Goal: Information Seeking & Learning: Find specific fact

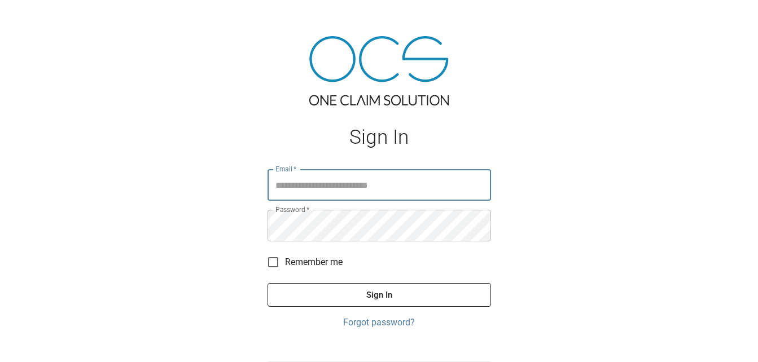
type input "**********"
click at [375, 288] on button "Sign In" at bounding box center [380, 295] width 224 height 24
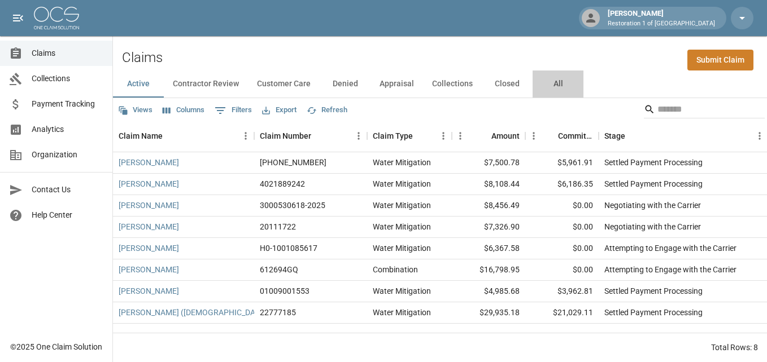
click at [552, 84] on button "All" at bounding box center [557, 84] width 51 height 27
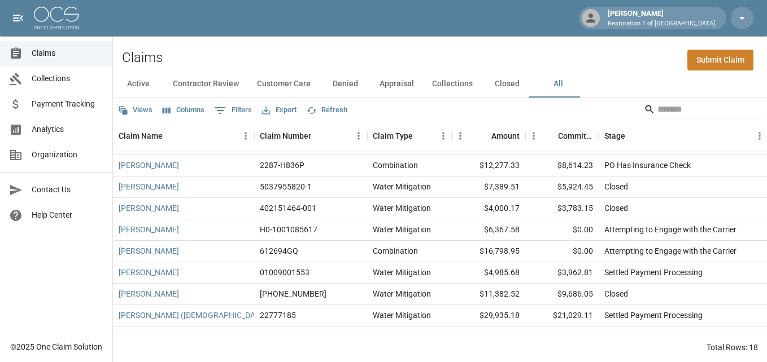
scroll to position [214, 0]
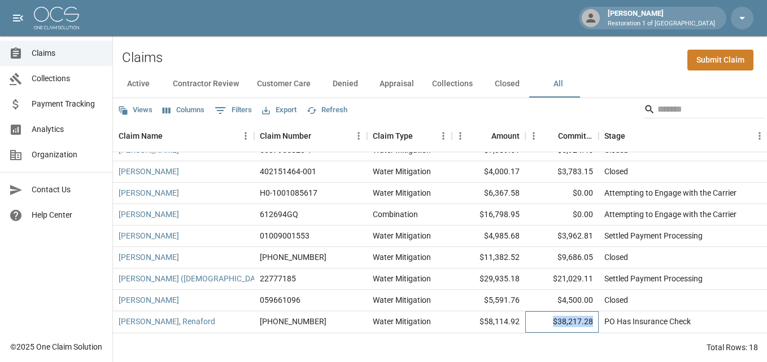
drag, startPoint x: 556, startPoint y: 310, endPoint x: 594, endPoint y: 311, distance: 37.8
click at [594, 312] on div "$38,217.28" at bounding box center [561, 322] width 73 height 21
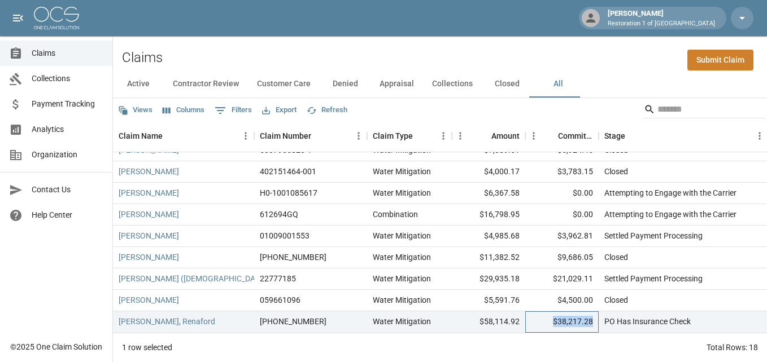
copy div "$38,217.28"
click at [605, 353] on div "1 row selected Total Rows: 18" at bounding box center [440, 347] width 654 height 29
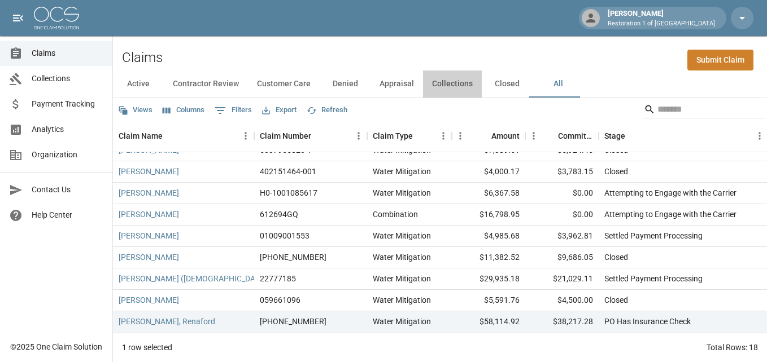
click at [444, 85] on button "Collections" at bounding box center [452, 84] width 59 height 27
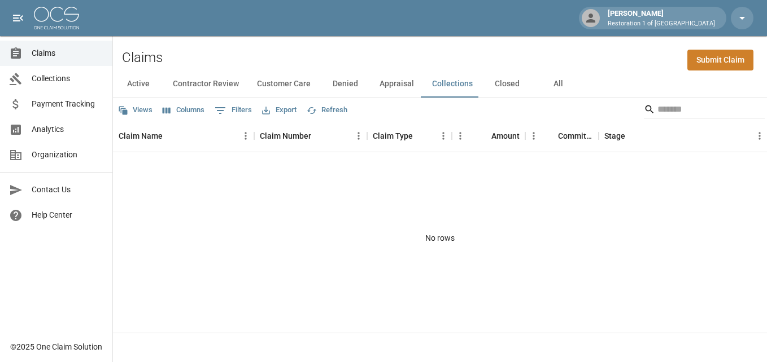
click at [296, 85] on button "Customer Care" at bounding box center [284, 84] width 72 height 27
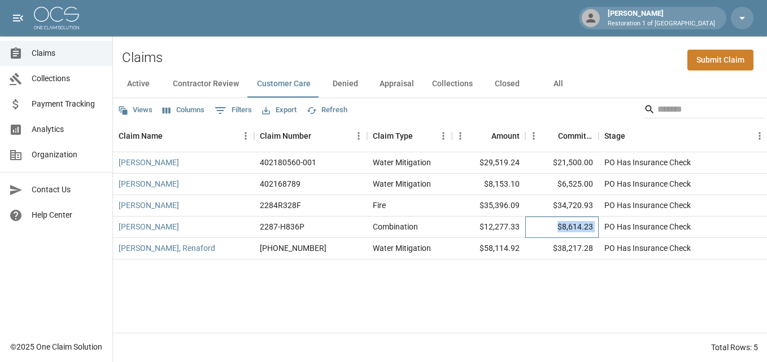
drag, startPoint x: 554, startPoint y: 226, endPoint x: 602, endPoint y: 227, distance: 48.0
click at [602, 227] on div "[PERSON_NAME] 2287-H836P Combination $12,277.33 $8,614.23 PO Has Insurance Chec…" at bounding box center [641, 227] width 1056 height 21
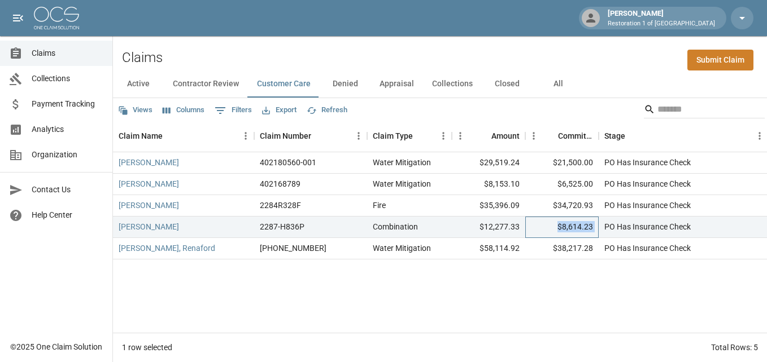
copy div "$8,614.23"
drag, startPoint x: 553, startPoint y: 203, endPoint x: 598, endPoint y: 208, distance: 45.4
click at [598, 208] on div "[PERSON_NAME] 2284R328F Fire $35,396.09 $34,720.93 PO Has Insurance Check [DATE…" at bounding box center [641, 205] width 1056 height 21
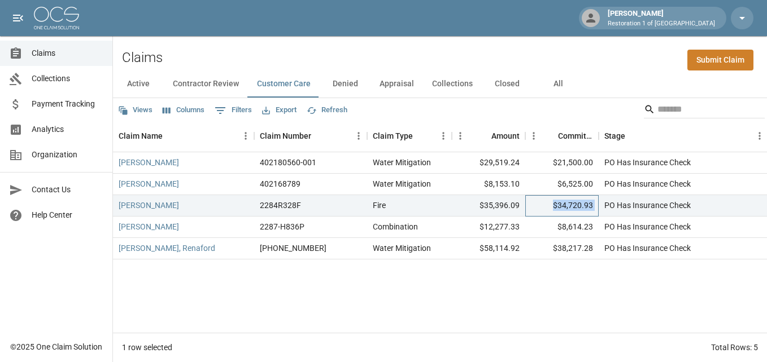
copy div "$34,720.93"
drag, startPoint x: 553, startPoint y: 184, endPoint x: 602, endPoint y: 186, distance: 48.6
click at [602, 186] on div "[PERSON_NAME] 402168789 Water Mitigation $8,153.10 $6,525.00 PO Has Insurance C…" at bounding box center [641, 184] width 1056 height 21
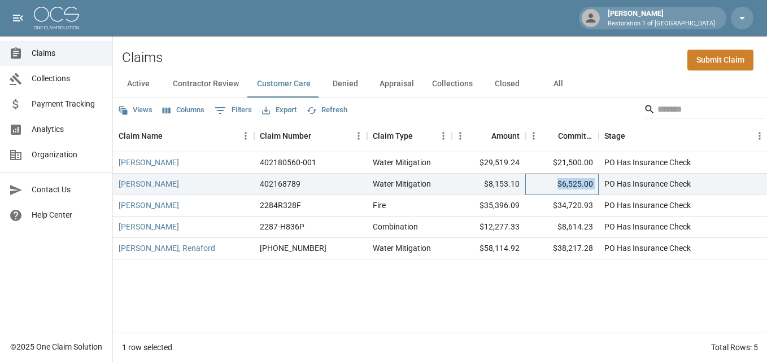
copy div "$6,525.00"
drag, startPoint x: 549, startPoint y: 162, endPoint x: 595, endPoint y: 160, distance: 45.8
click at [595, 160] on div "$21,500.00" at bounding box center [561, 162] width 73 height 21
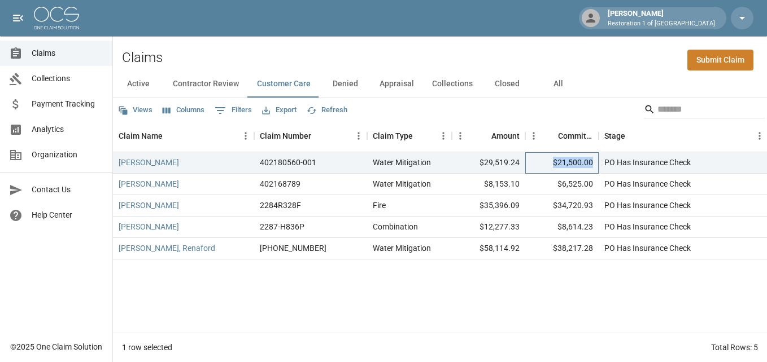
copy div "$21,500.00"
